Goal: Check status: Check status

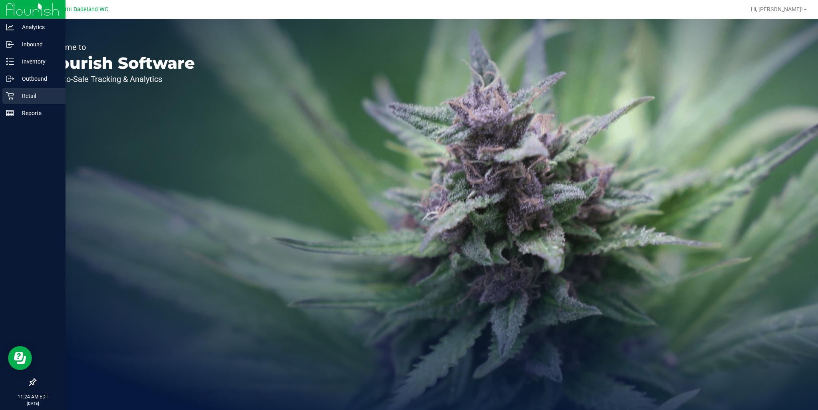
click at [9, 95] on icon at bounding box center [10, 96] width 8 height 8
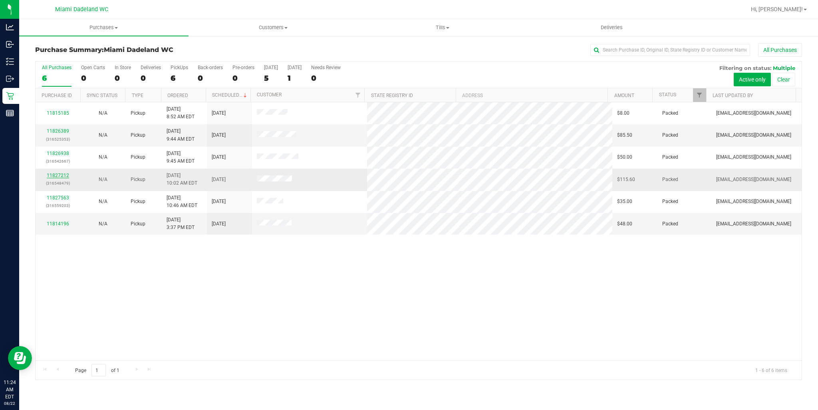
click at [63, 176] on link "11827212" at bounding box center [58, 176] width 22 height 6
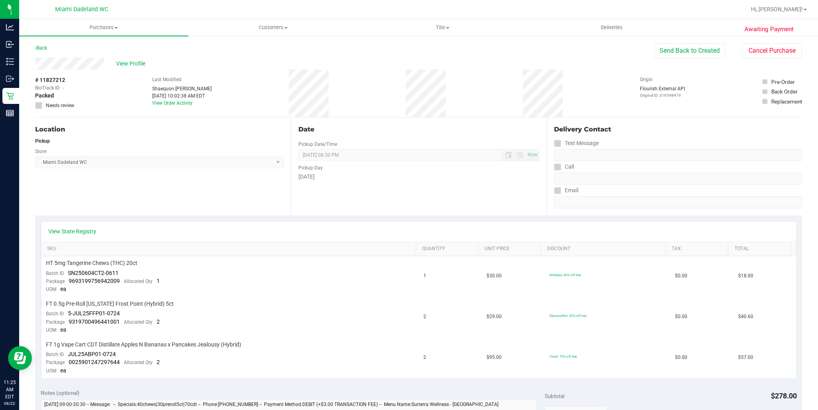
click at [44, 52] on div "Back" at bounding box center [41, 48] width 12 height 10
click at [44, 49] on link "Back" at bounding box center [41, 48] width 12 height 6
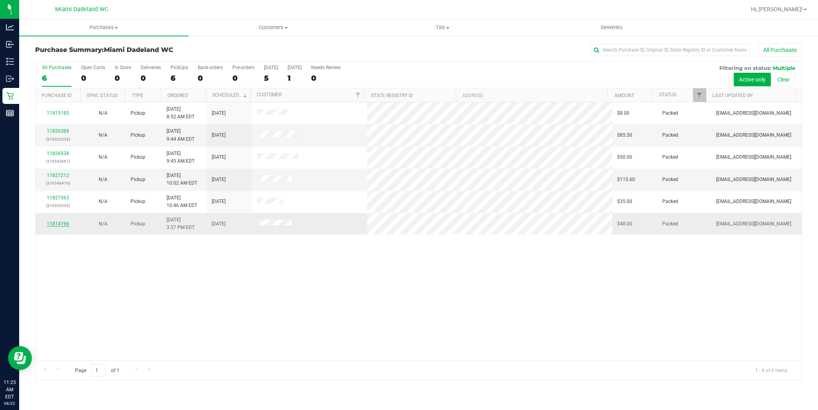
click at [60, 222] on link "11814196" at bounding box center [58, 224] width 22 height 6
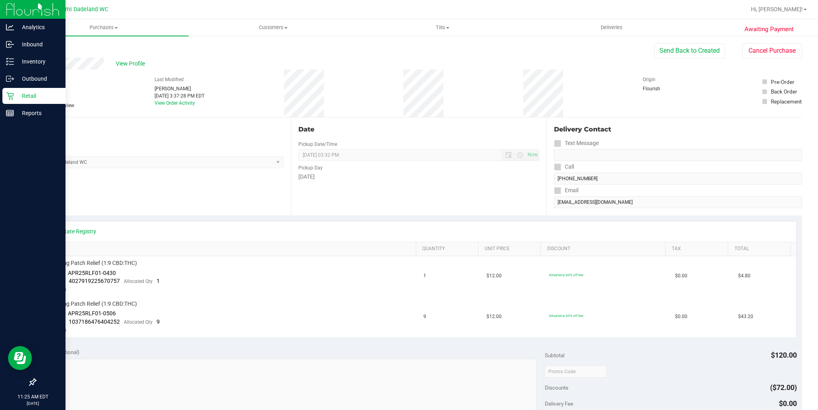
click at [50, 97] on p "Retail" at bounding box center [38, 96] width 48 height 10
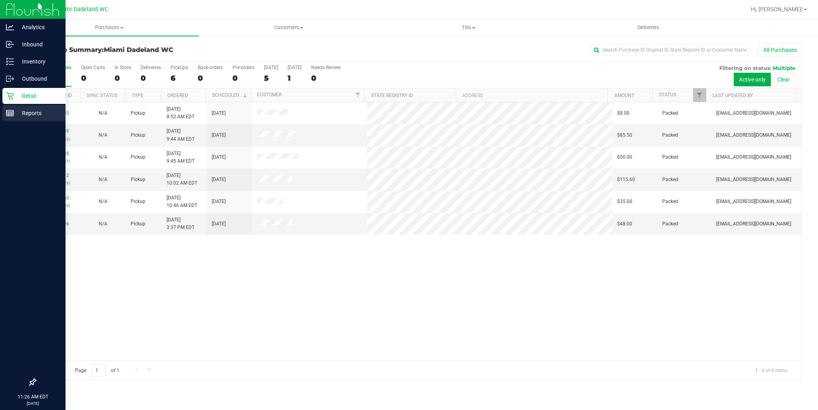
click at [20, 116] on p "Reports" at bounding box center [38, 113] width 48 height 10
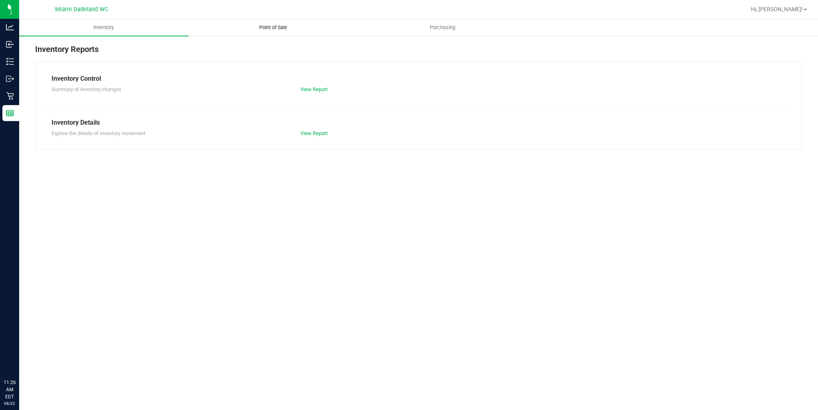
click at [281, 27] on span "Point of Sale" at bounding box center [274, 27] width 50 height 7
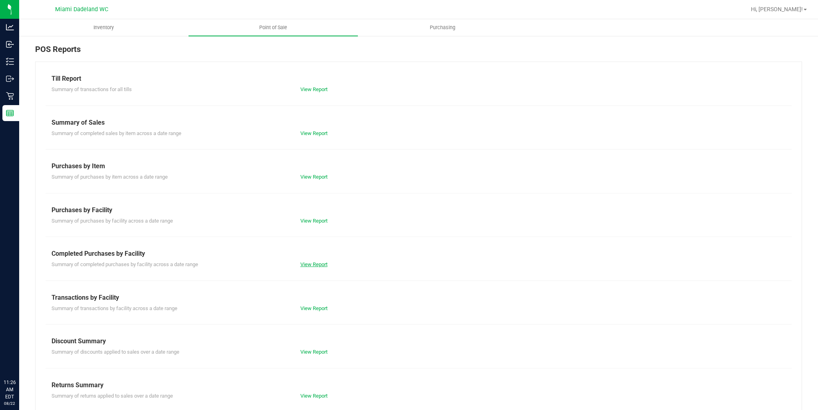
click at [318, 261] on link "View Report" at bounding box center [313, 264] width 27 height 6
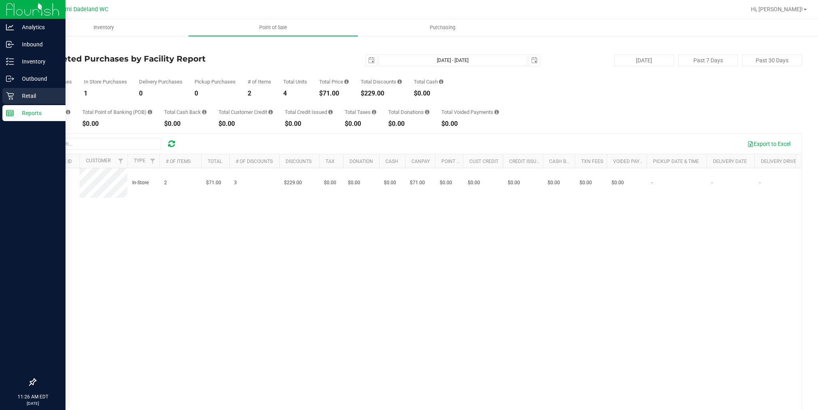
click at [30, 99] on p "Retail" at bounding box center [38, 96] width 48 height 10
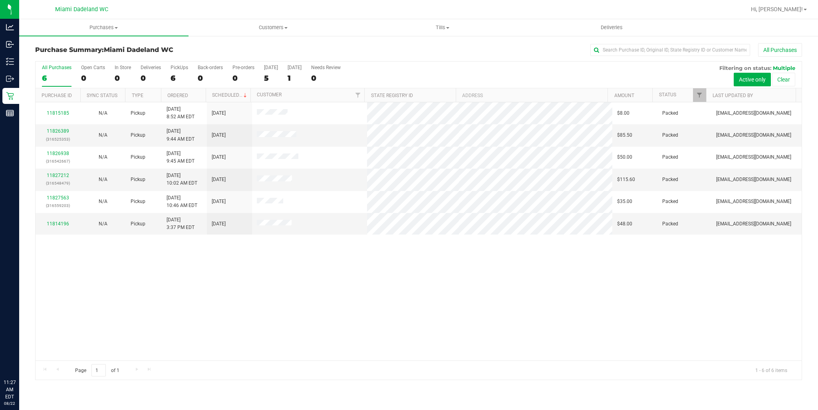
click at [349, 299] on div "11815185 N/A Pickup 8/20/2025 8:52 AM EDT 8/23/2025 $8.00 Packed abourraine@liv…" at bounding box center [419, 231] width 766 height 258
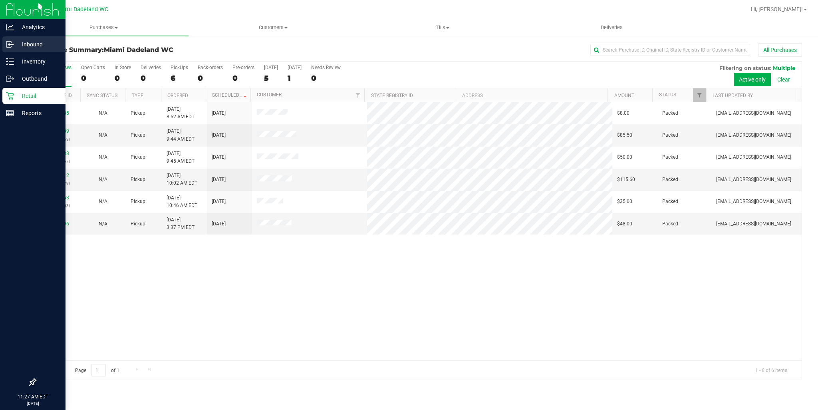
click at [9, 42] on icon at bounding box center [10, 44] width 8 height 8
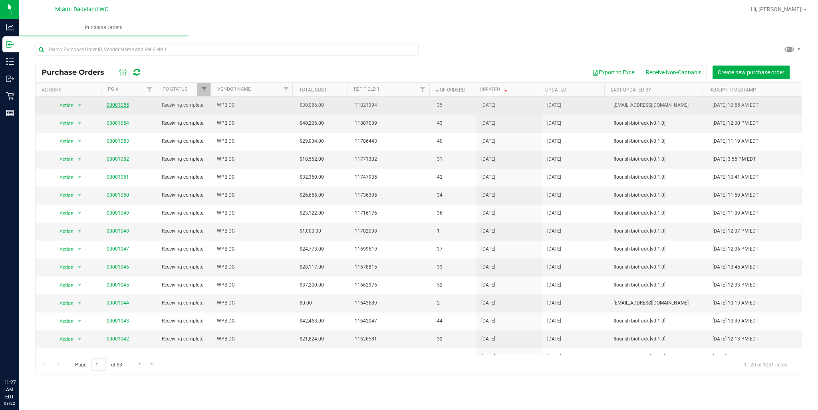
click at [120, 103] on link "00001055" at bounding box center [118, 105] width 22 height 6
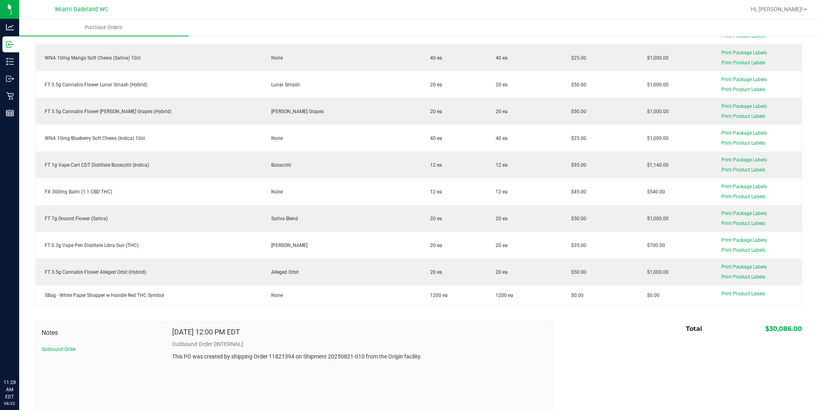
scroll to position [839, 0]
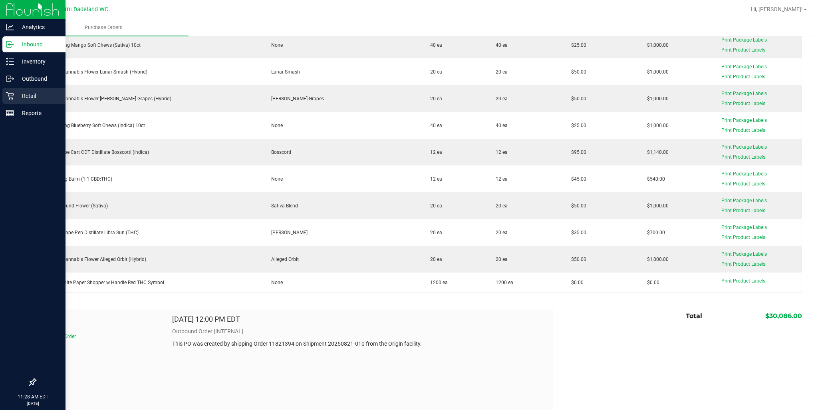
click at [11, 99] on icon at bounding box center [10, 96] width 8 height 8
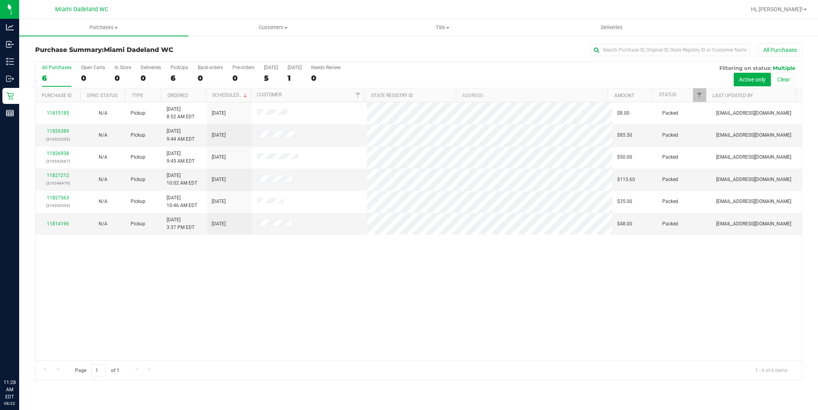
click at [350, 270] on div "11815185 N/A Pickup [DATE] 8:52 AM EDT 8/23/2025 $8.00 Packed [EMAIL_ADDRESS][D…" at bounding box center [419, 231] width 766 height 258
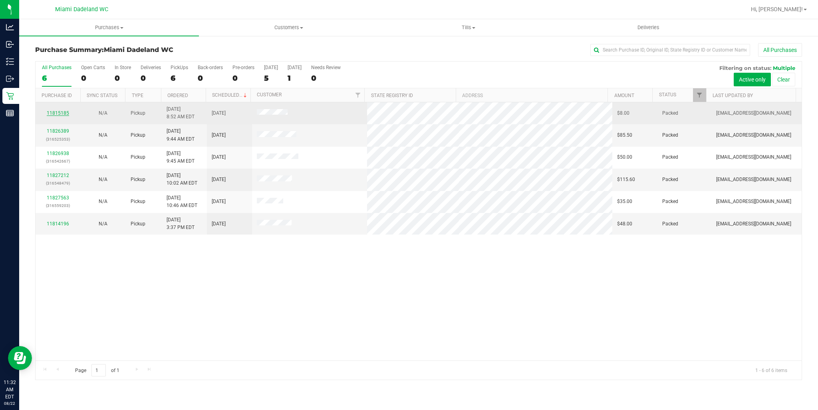
click at [61, 114] on link "11815185" at bounding box center [58, 113] width 22 height 6
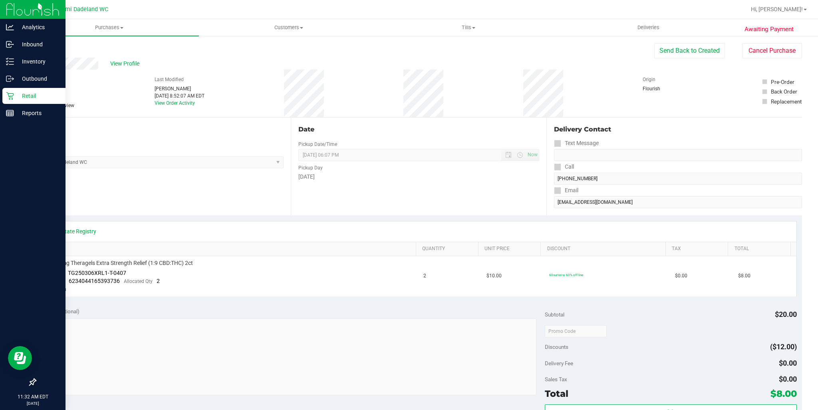
click at [22, 97] on p "Retail" at bounding box center [38, 96] width 48 height 10
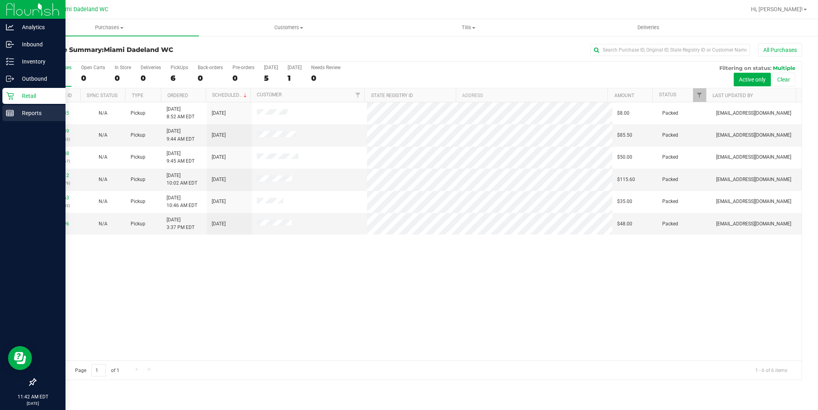
click at [14, 112] on div "Reports" at bounding box center [33, 113] width 63 height 16
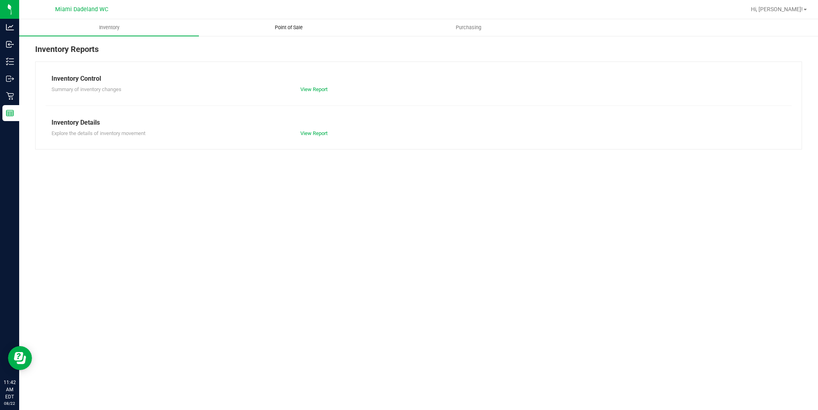
click at [281, 32] on uib-tab-heading "Point of Sale" at bounding box center [288, 28] width 179 height 16
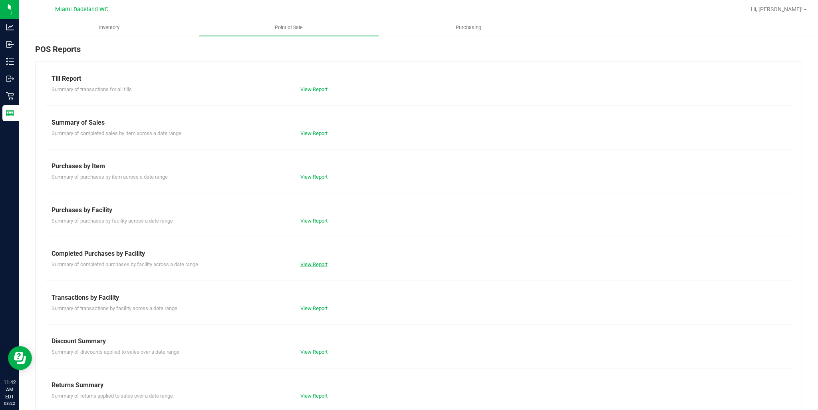
click at [313, 264] on link "View Report" at bounding box center [313, 264] width 27 height 6
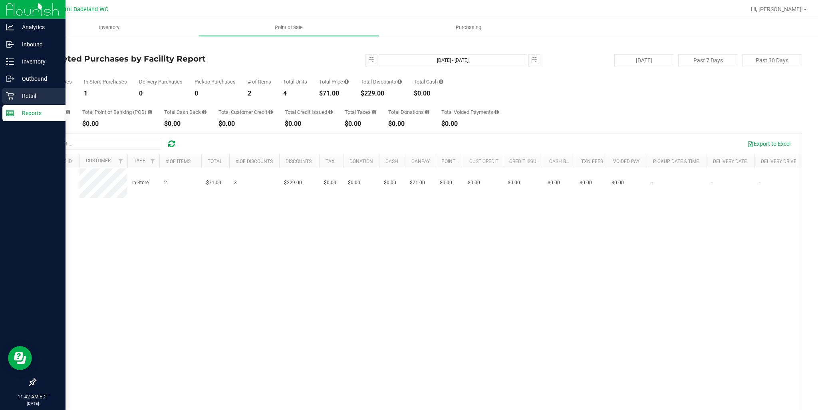
click at [38, 96] on p "Retail" at bounding box center [38, 96] width 48 height 10
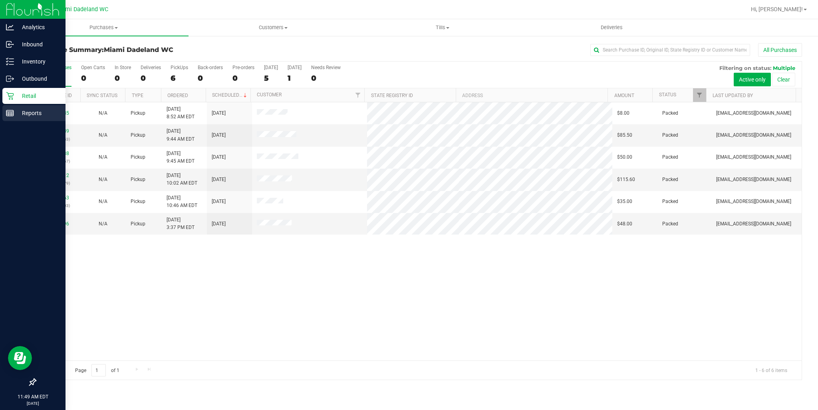
click at [3, 108] on div "Reports" at bounding box center [33, 113] width 63 height 16
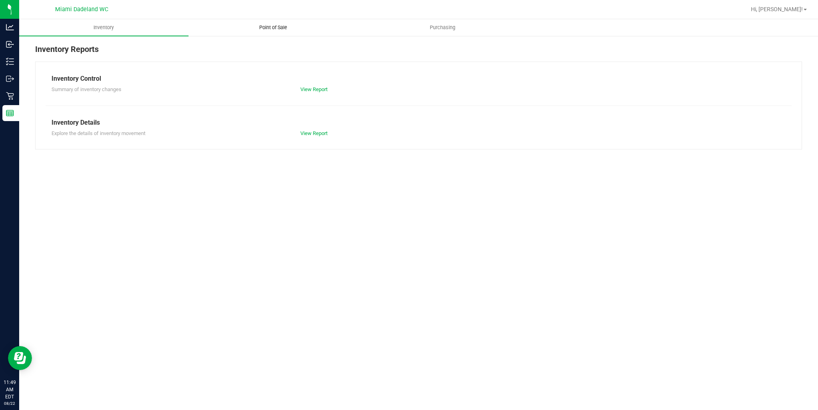
click at [262, 26] on span "Point of Sale" at bounding box center [274, 27] width 50 height 7
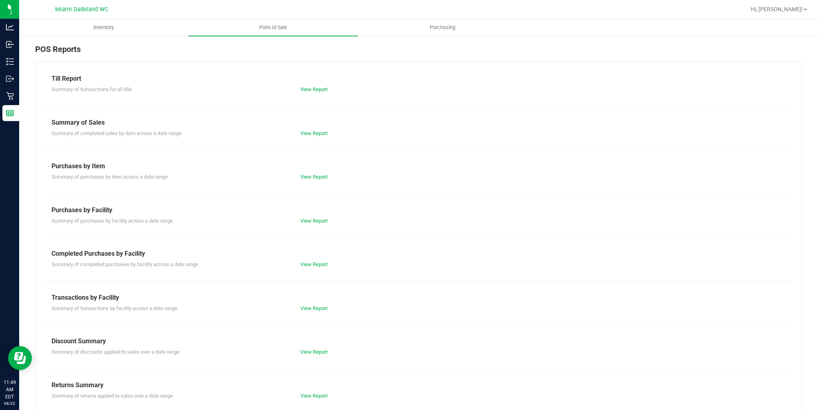
click at [316, 259] on div "Summary of completed purchases by facility across a date range View Report" at bounding box center [419, 264] width 746 height 10
click at [313, 266] on link "View Report" at bounding box center [313, 264] width 27 height 6
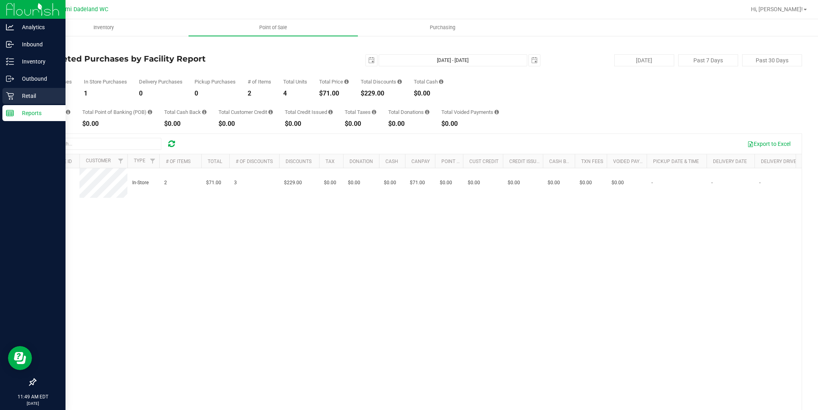
click at [19, 93] on p "Retail" at bounding box center [38, 96] width 48 height 10
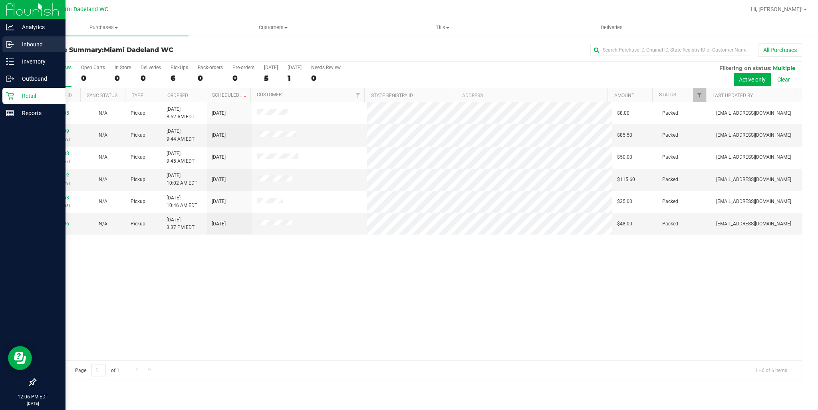
click at [18, 43] on p "Inbound" at bounding box center [38, 45] width 48 height 10
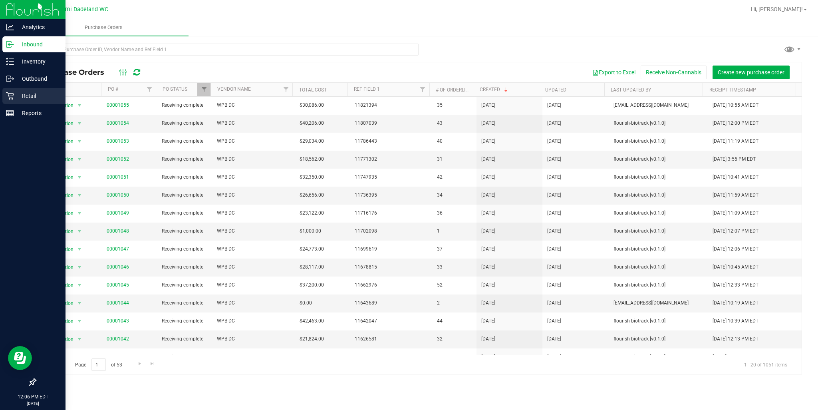
click at [2, 99] on link "Retail" at bounding box center [33, 96] width 66 height 17
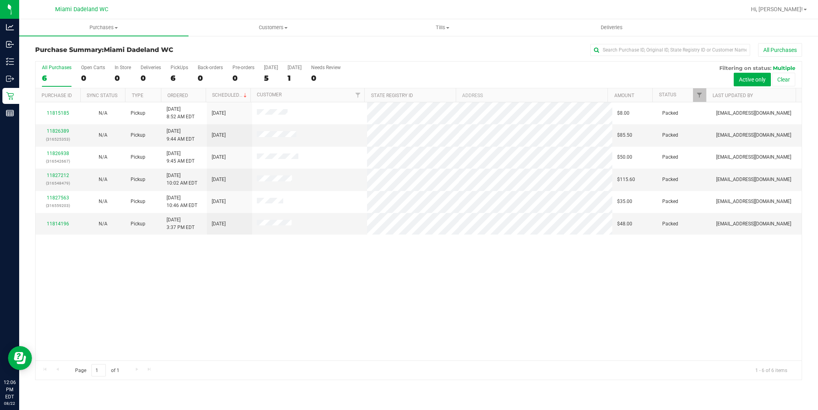
click at [547, 354] on div "11815185 N/A Pickup [DATE] 8:52 AM EDT 8/23/2025 $8.00 Packed [EMAIL_ADDRESS][D…" at bounding box center [419, 231] width 766 height 258
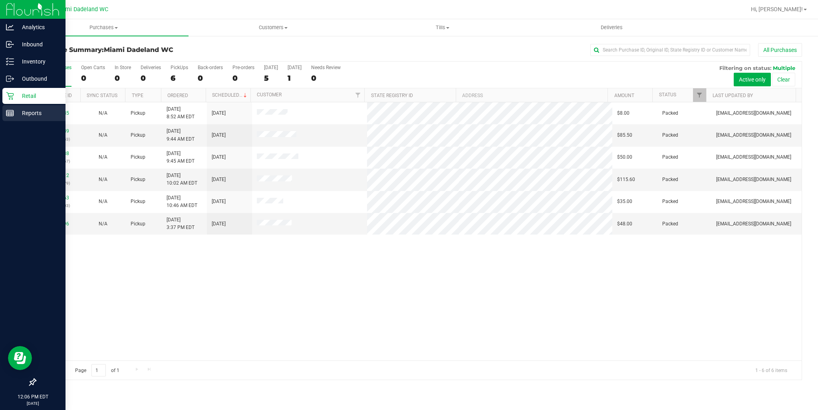
click at [6, 107] on div "Reports" at bounding box center [33, 113] width 63 height 16
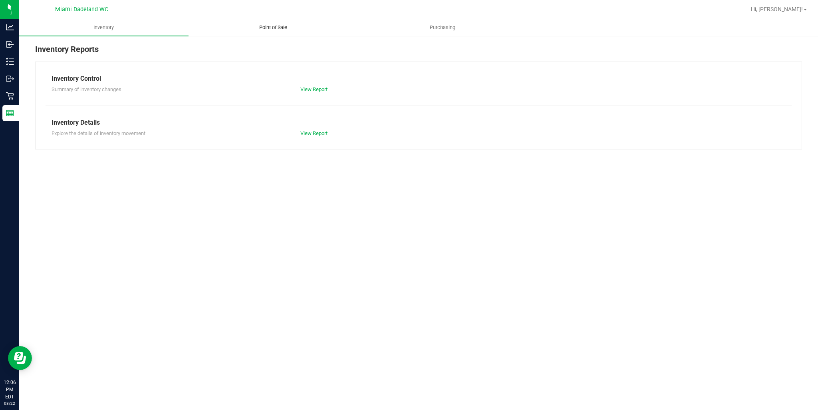
click at [281, 32] on uib-tab-heading "Point of Sale" at bounding box center [273, 28] width 169 height 16
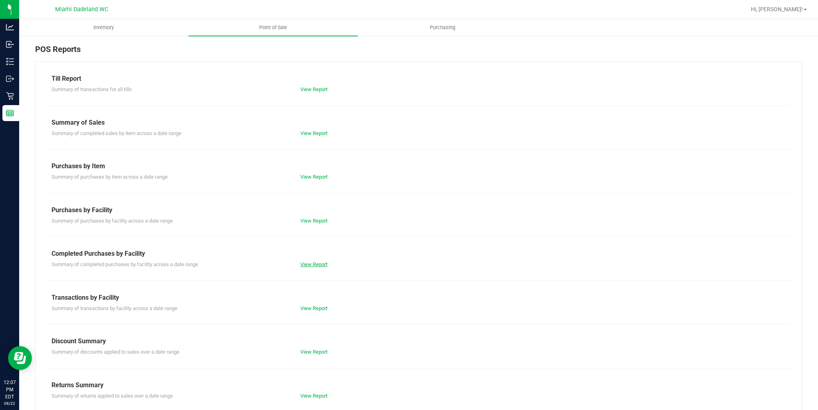
click at [305, 262] on link "View Report" at bounding box center [313, 264] width 27 height 6
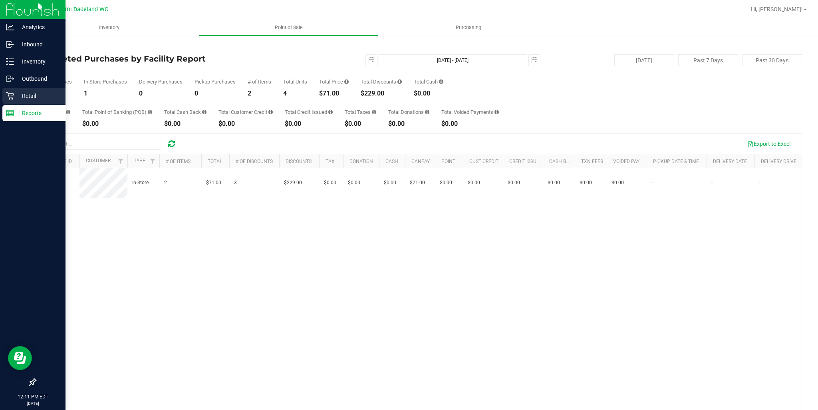
click at [13, 100] on div "Retail" at bounding box center [33, 96] width 63 height 16
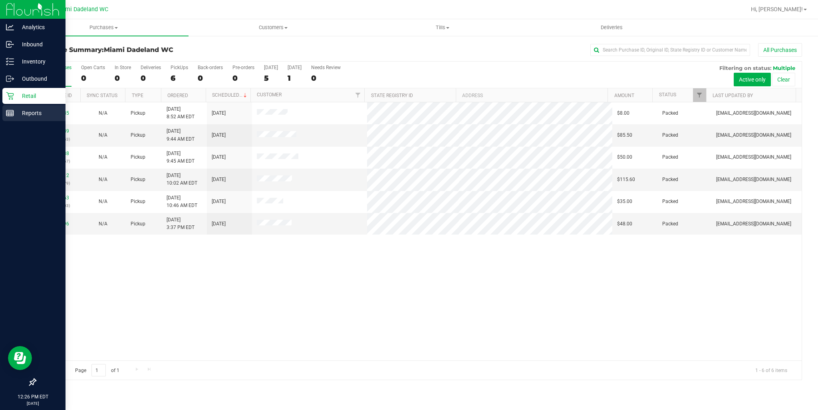
click at [28, 116] on p "Reports" at bounding box center [38, 113] width 48 height 10
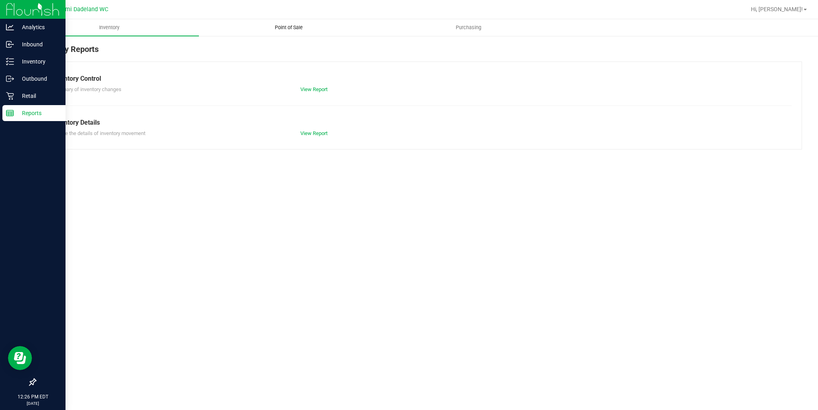
click at [285, 29] on span "Point of Sale" at bounding box center [289, 27] width 50 height 7
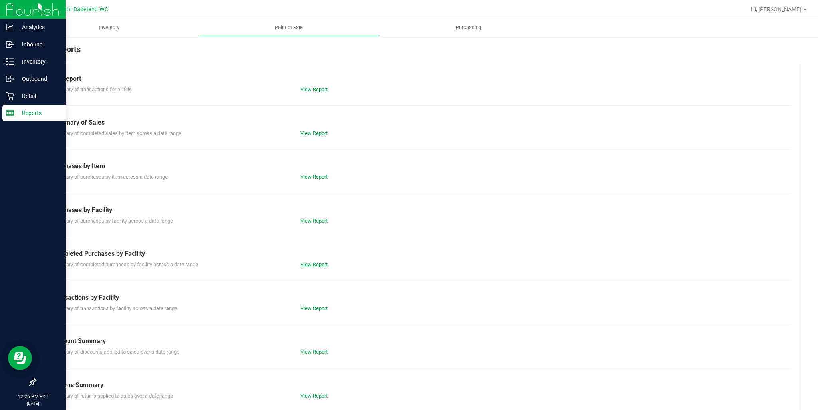
click at [305, 264] on link "View Report" at bounding box center [313, 264] width 27 height 6
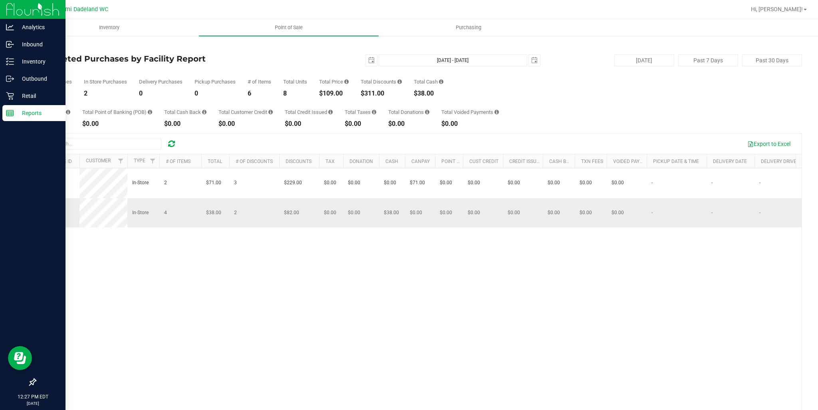
click at [56, 215] on span "11828282" at bounding box center [51, 213] width 22 height 6
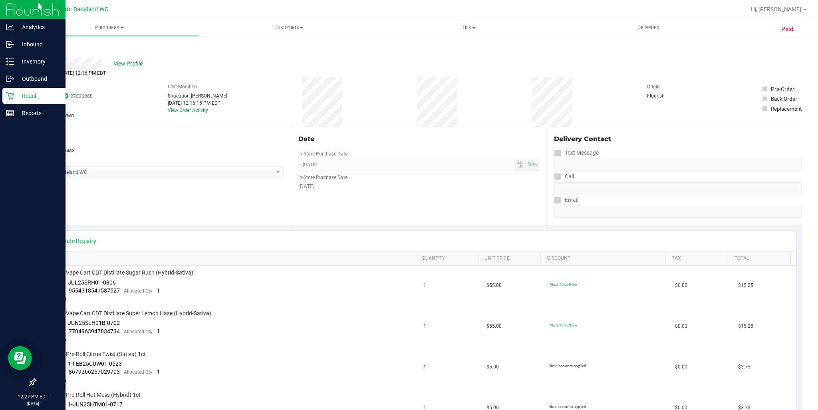
click at [22, 103] on div "Retail" at bounding box center [33, 96] width 63 height 16
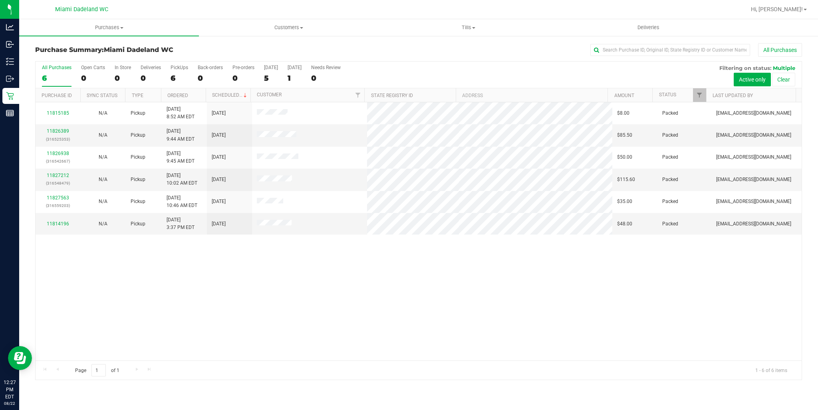
click at [422, 55] on div "All Purchases" at bounding box center [546, 50] width 511 height 14
click at [322, 294] on div "11815185 N/A Pickup 8/20/2025 8:52 AM EDT 8/23/2025 $8.00 Packed abourraine@liv…" at bounding box center [419, 231] width 766 height 258
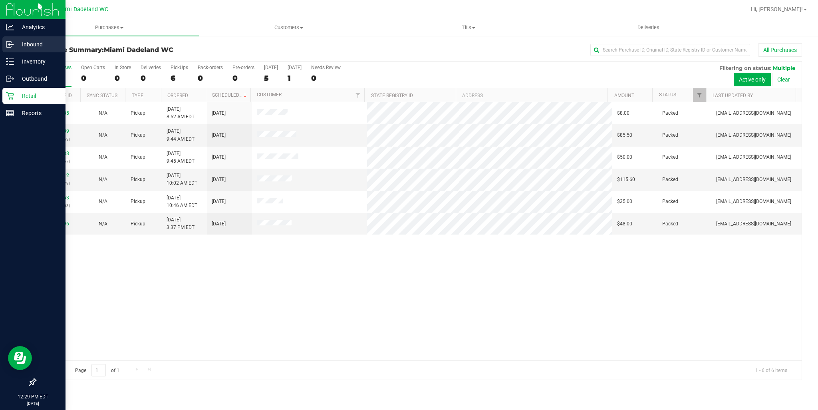
click at [26, 46] on p "Inbound" at bounding box center [38, 45] width 48 height 10
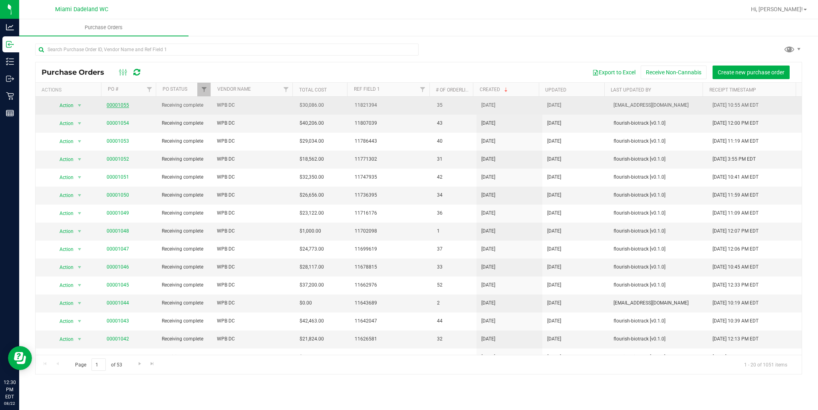
click at [117, 103] on link "00001055" at bounding box center [118, 105] width 22 height 6
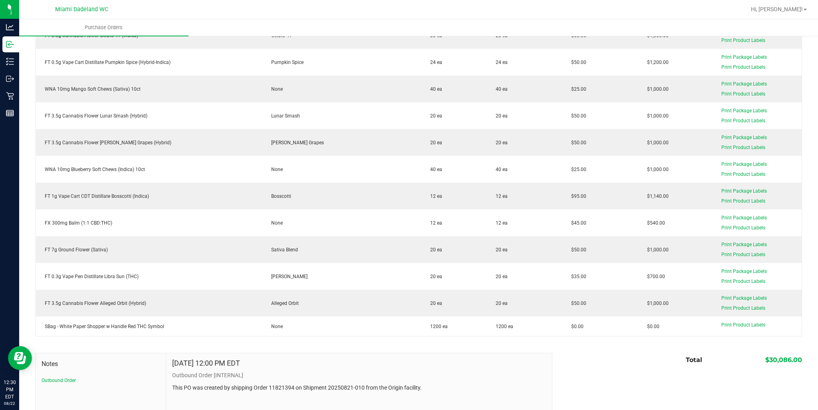
scroll to position [799, 0]
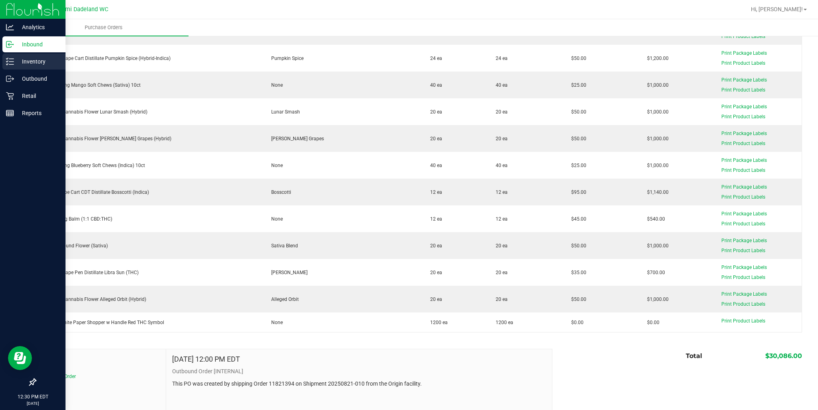
click at [24, 66] on p "Inventory" at bounding box center [38, 62] width 48 height 10
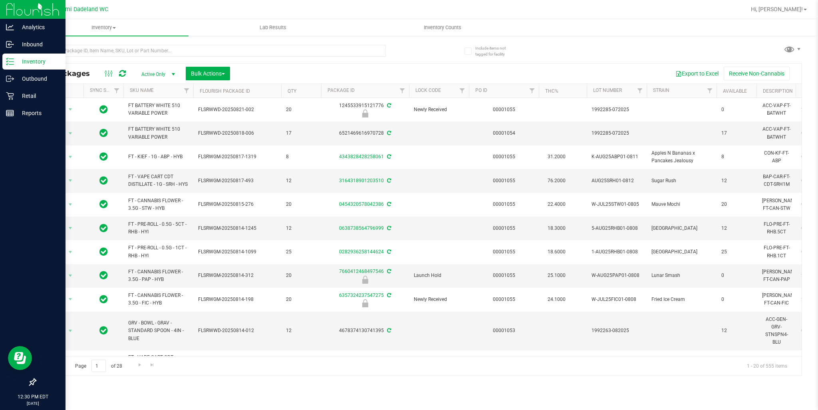
click at [5, 124] on div at bounding box center [33, 248] width 66 height 252
click at [20, 112] on p "Reports" at bounding box center [38, 113] width 48 height 10
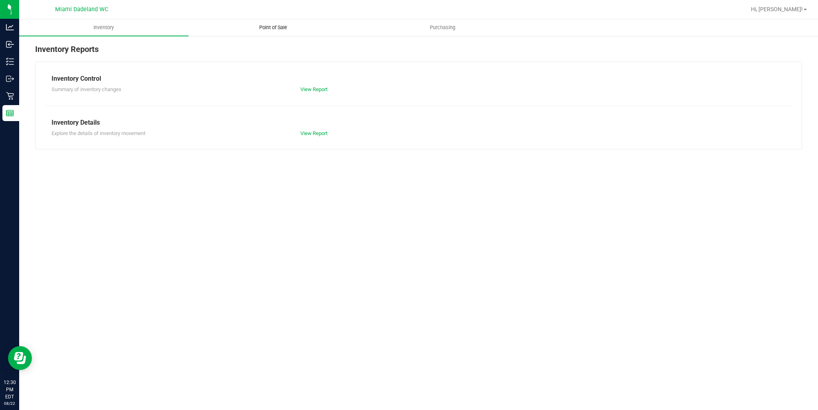
click at [279, 29] on span "Point of Sale" at bounding box center [274, 27] width 50 height 7
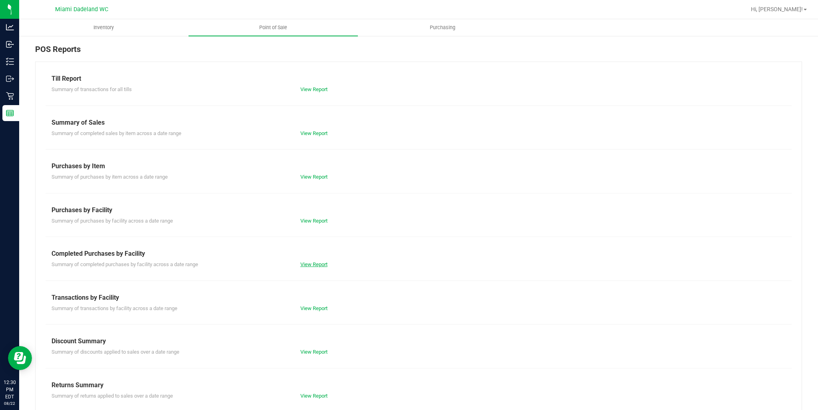
click at [308, 262] on link "View Report" at bounding box center [313, 264] width 27 height 6
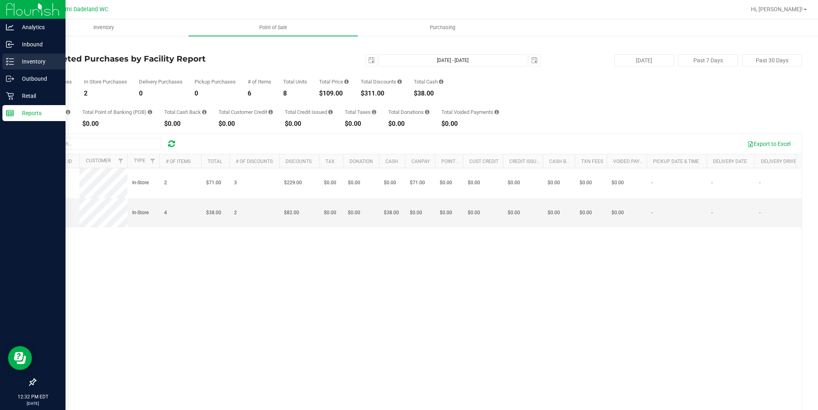
click at [29, 65] on p "Inventory" at bounding box center [38, 62] width 48 height 10
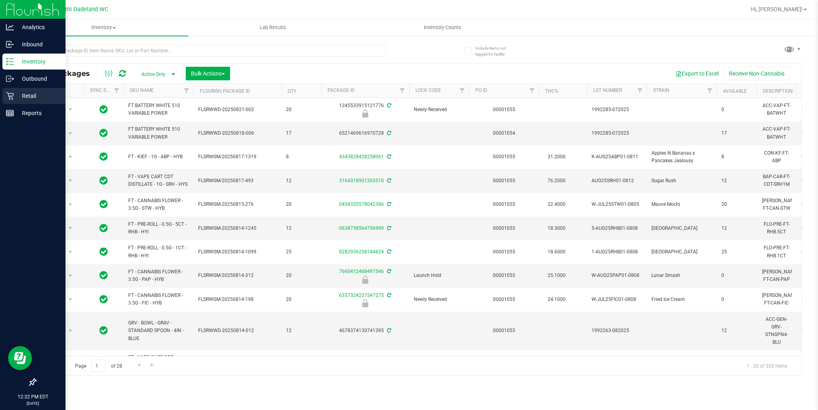
click at [26, 94] on p "Retail" at bounding box center [38, 96] width 48 height 10
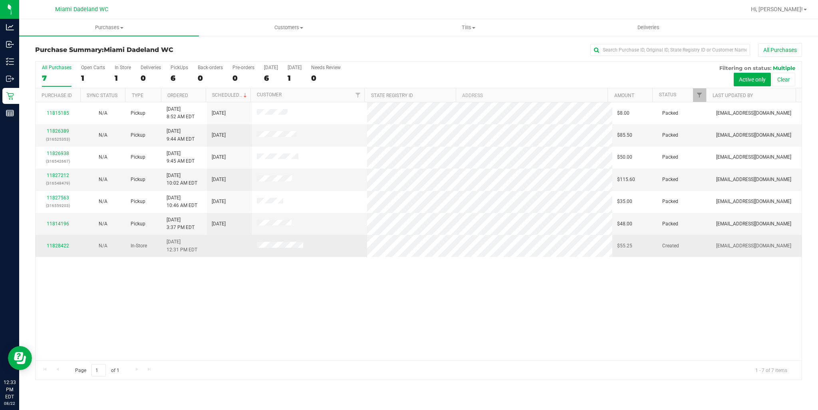
click at [56, 248] on div "11828422" at bounding box center [58, 246] width 36 height 8
click at [56, 246] on link "11828422" at bounding box center [58, 246] width 22 height 6
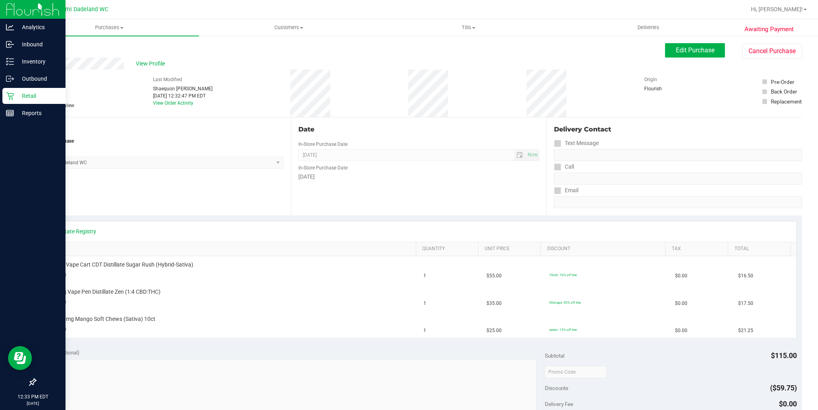
click at [18, 96] on p "Retail" at bounding box center [38, 96] width 48 height 10
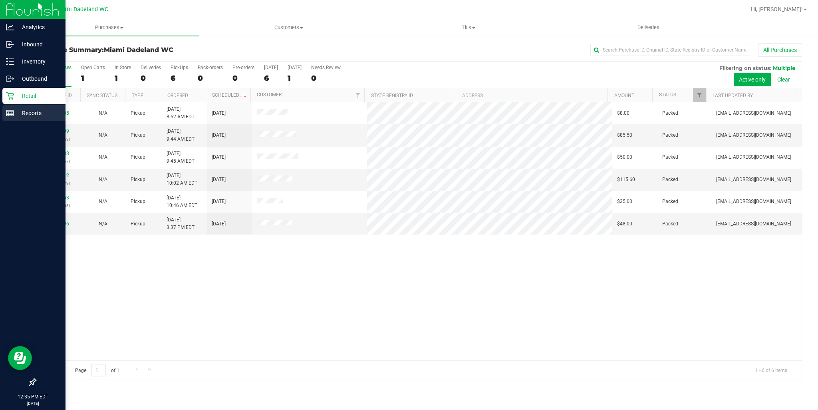
click at [27, 113] on p "Reports" at bounding box center [38, 113] width 48 height 10
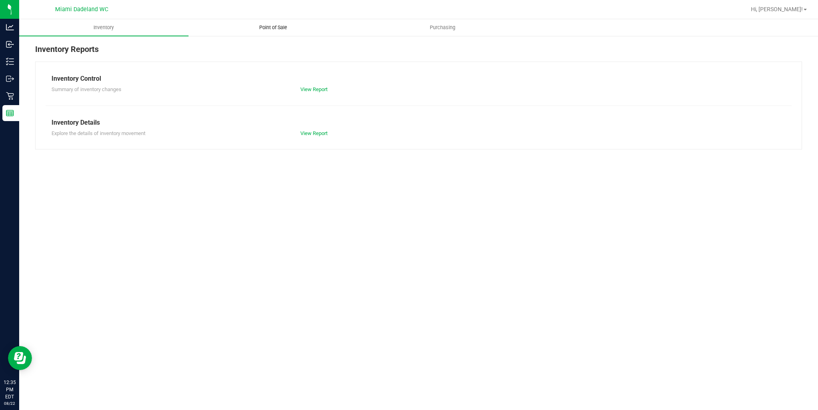
click at [287, 22] on uib-tab-heading "Point of Sale" at bounding box center [273, 28] width 169 height 16
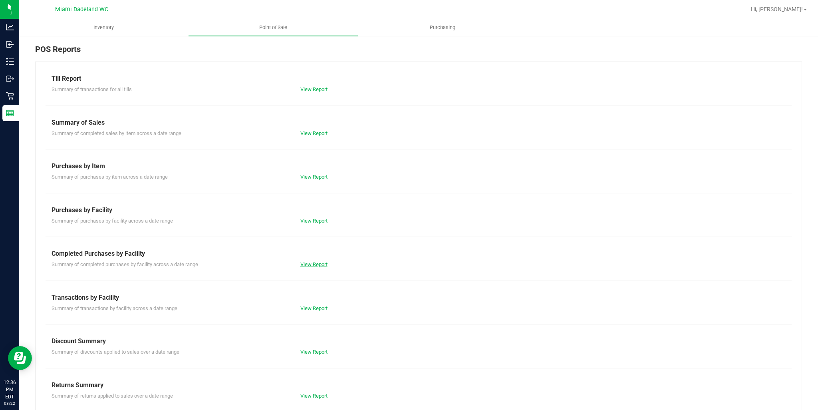
click at [319, 264] on link "View Report" at bounding box center [313, 264] width 27 height 6
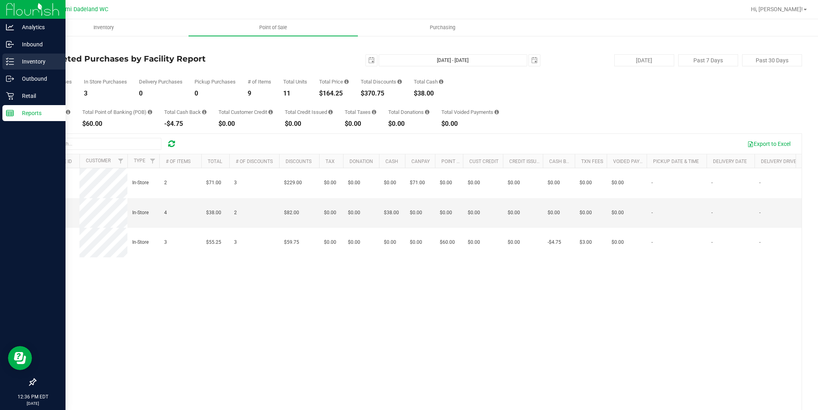
click at [28, 60] on p "Inventory" at bounding box center [38, 62] width 48 height 10
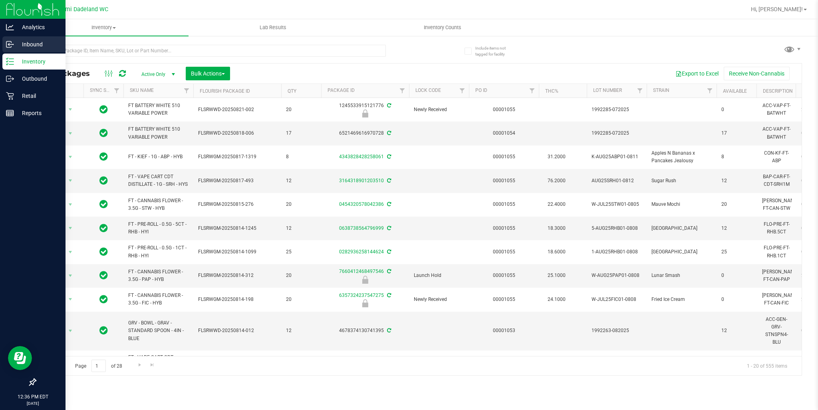
click at [25, 47] on p "Inbound" at bounding box center [38, 45] width 48 height 10
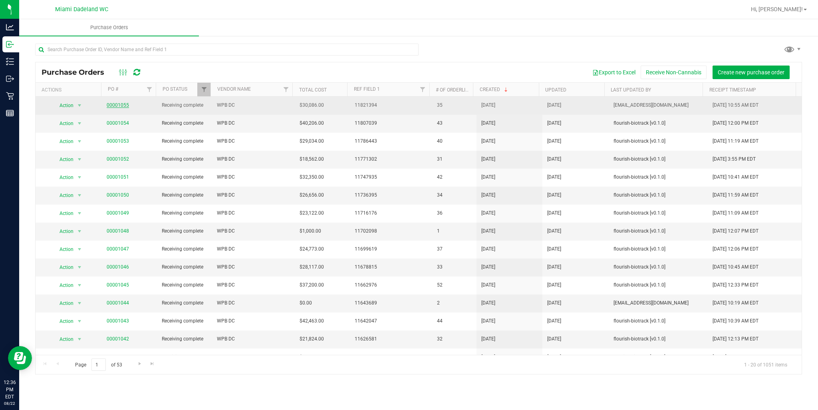
click at [118, 104] on link "00001055" at bounding box center [118, 105] width 22 height 6
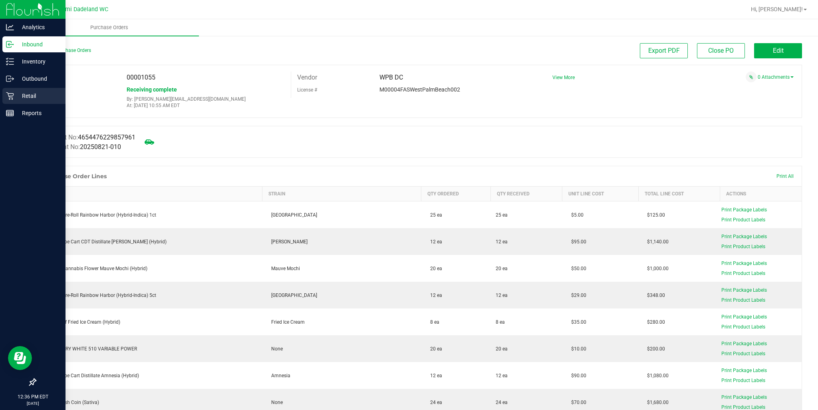
click at [8, 98] on icon at bounding box center [10, 96] width 8 height 8
